Goal: Transaction & Acquisition: Book appointment/travel/reservation

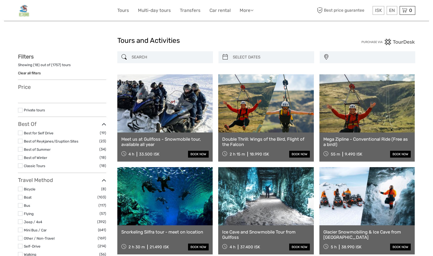
select select
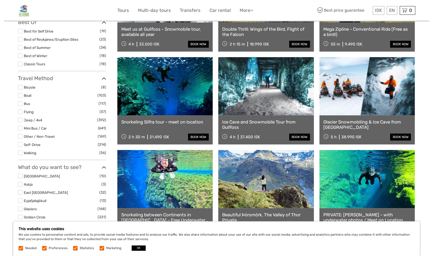
scroll to position [48, 0]
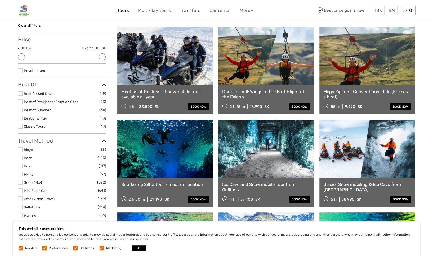
click at [121, 10] on link "Tours" at bounding box center [123, 11] width 12 height 8
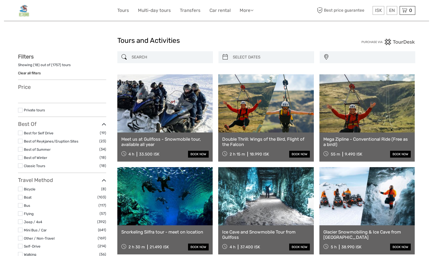
select select
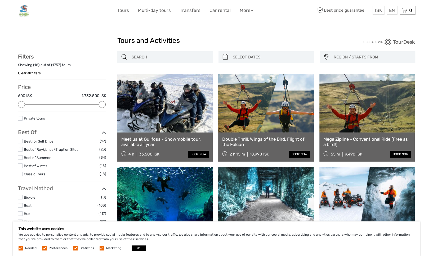
click at [152, 55] on input "search" at bounding box center [170, 57] width 81 height 9
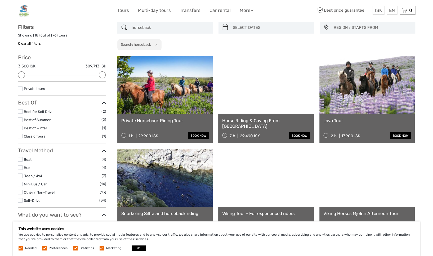
scroll to position [30, 0]
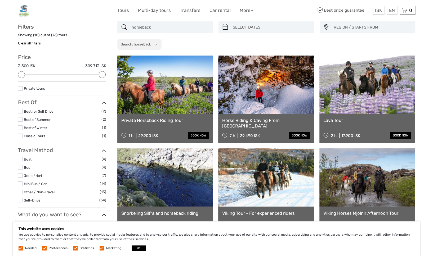
type input "horseback"
